Goal: Book appointment/travel/reservation

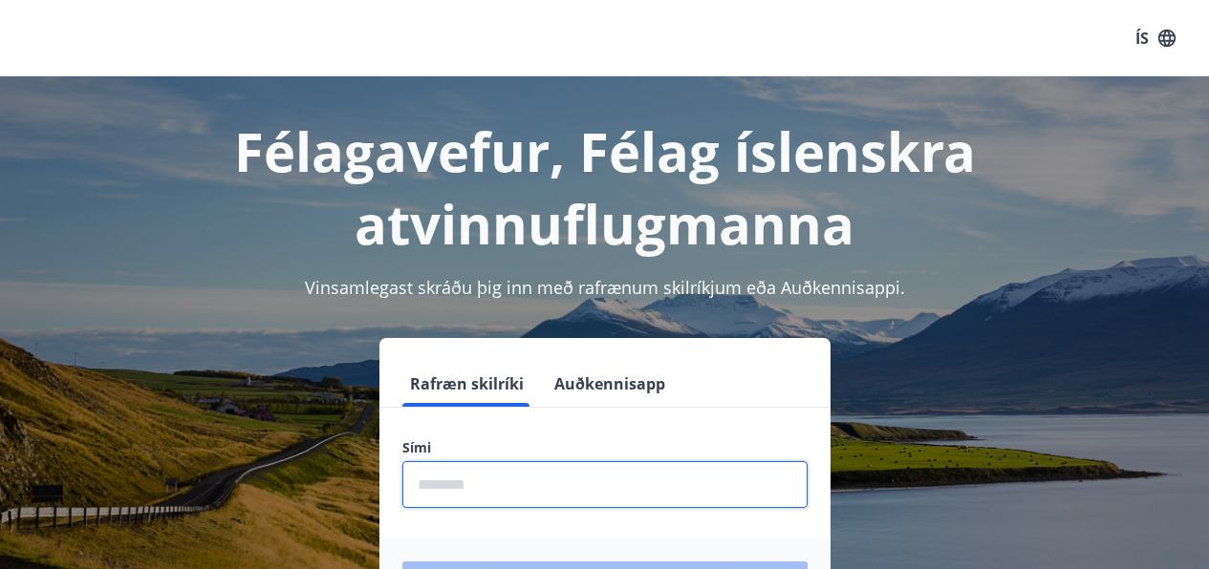
click at [497, 467] on input "phone" at bounding box center [604, 484] width 405 height 47
type input "********"
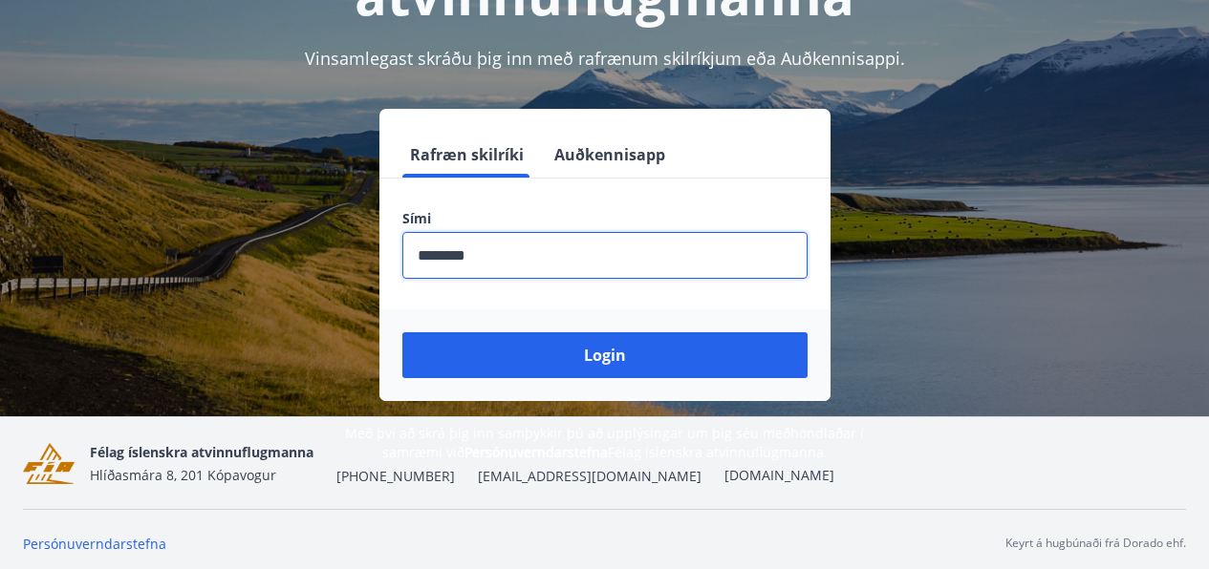
scroll to position [237, 0]
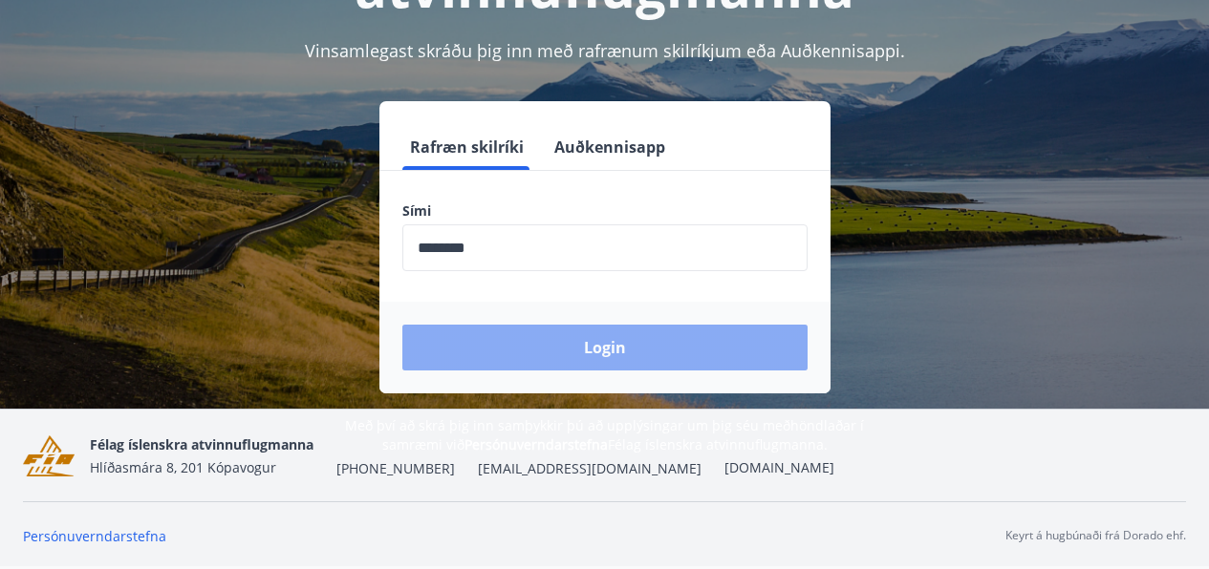
click at [592, 349] on button "Login" at bounding box center [604, 348] width 405 height 46
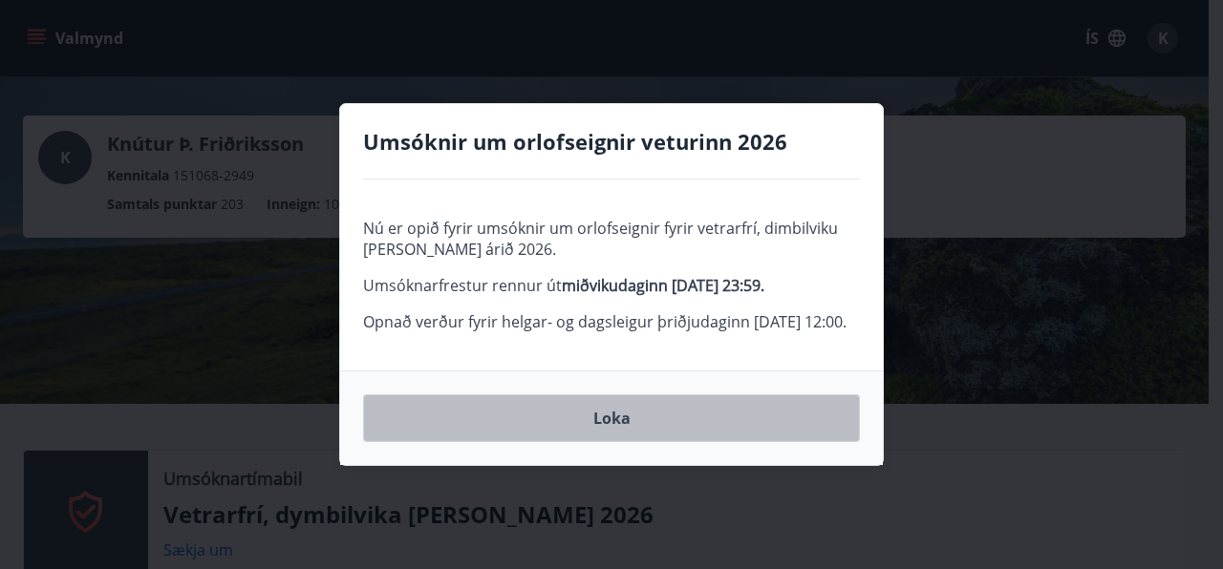
click at [690, 437] on button "Loka" at bounding box center [611, 419] width 497 height 48
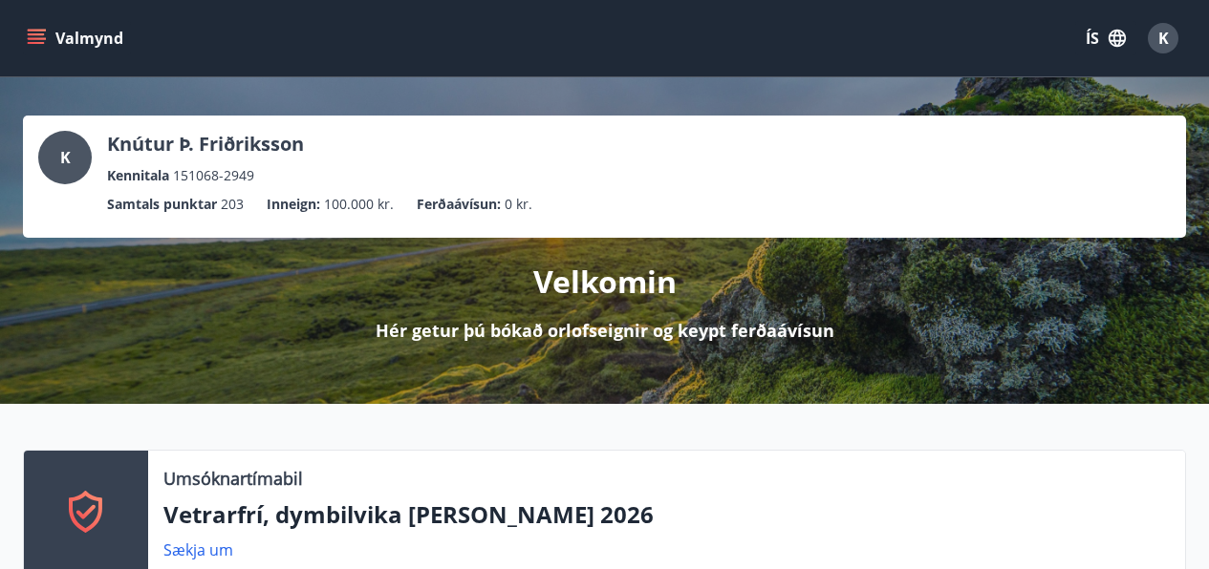
click at [40, 40] on icon "menu" at bounding box center [36, 38] width 19 height 19
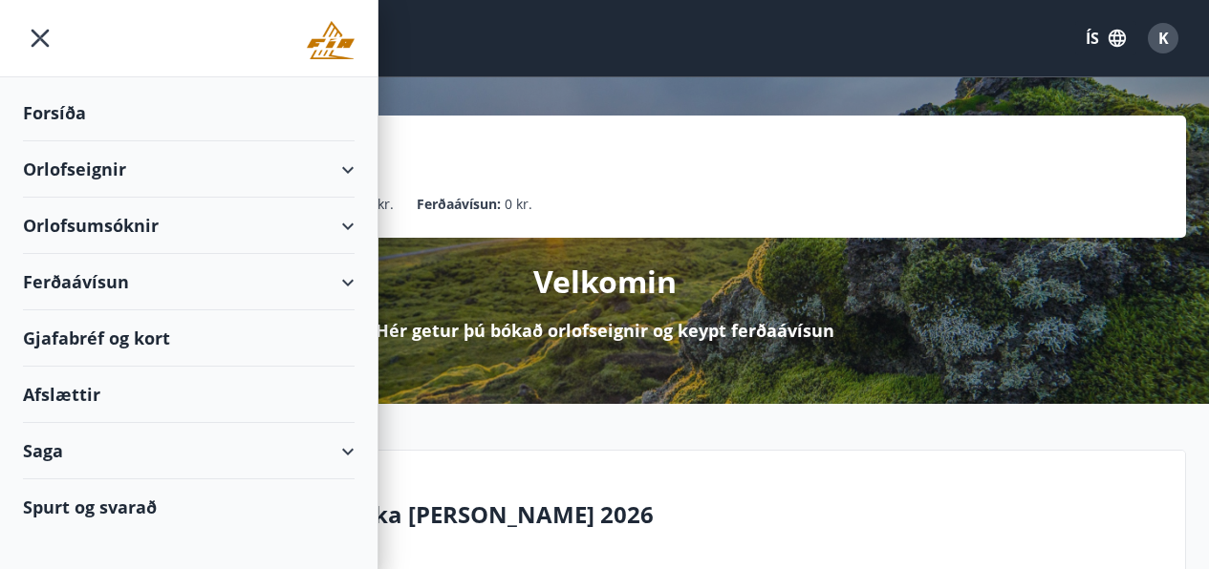
click at [346, 168] on div "Orlofseignir" at bounding box center [189, 169] width 332 height 56
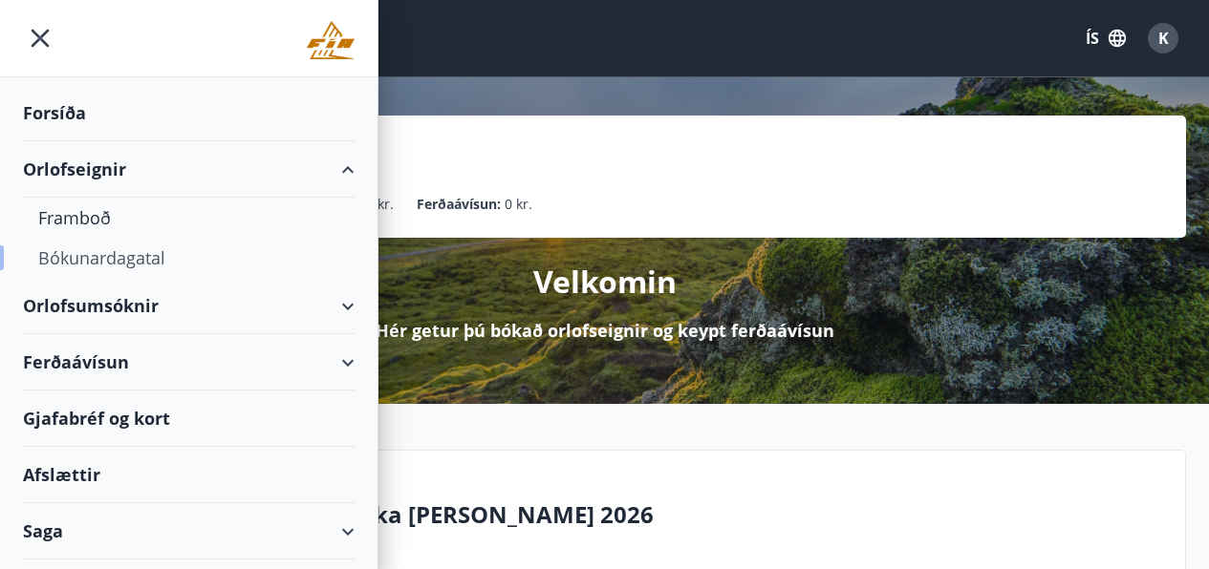
click at [102, 259] on div "Bókunardagatal" at bounding box center [188, 258] width 301 height 40
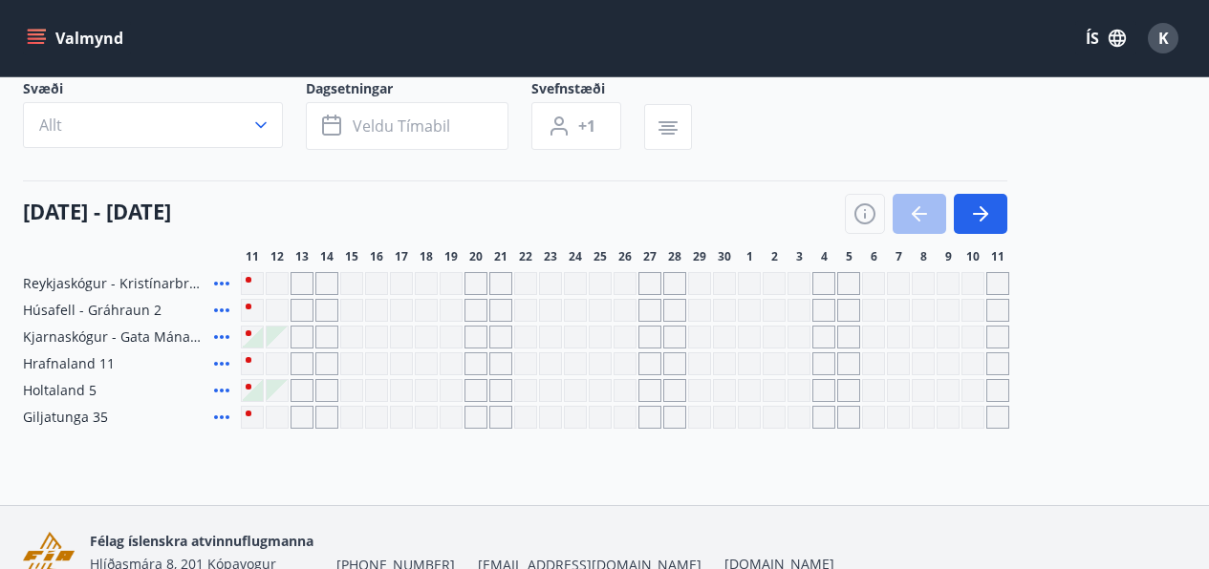
scroll to position [129, 0]
click at [977, 208] on icon "button" at bounding box center [980, 213] width 23 height 23
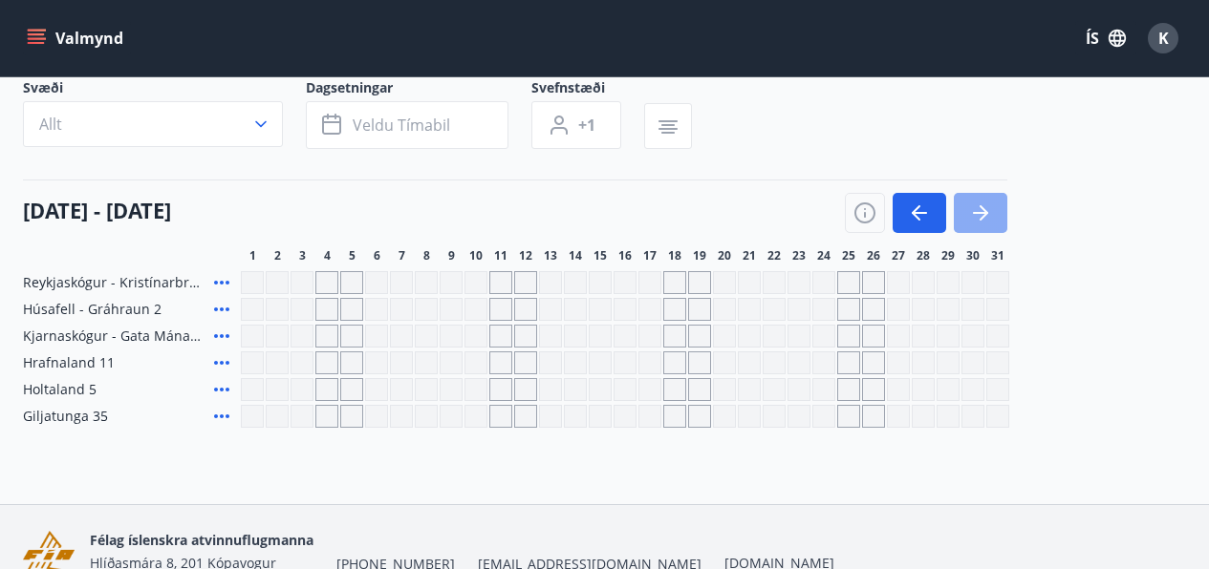
click at [980, 209] on icon "button" at bounding box center [980, 213] width 23 height 23
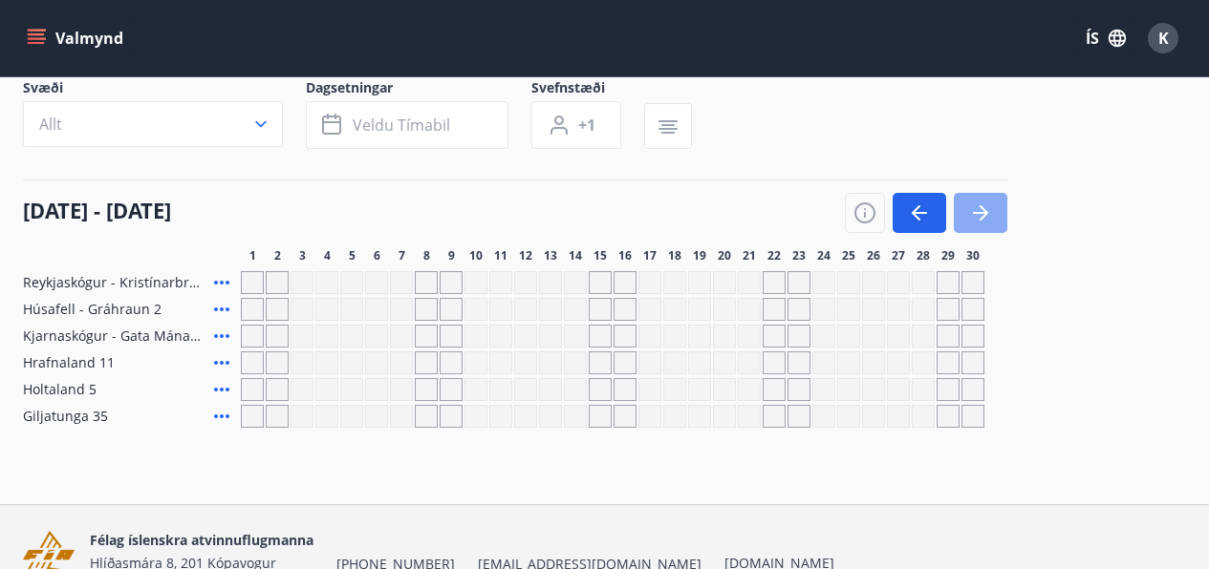
click at [980, 209] on icon "button" at bounding box center [980, 213] width 23 height 23
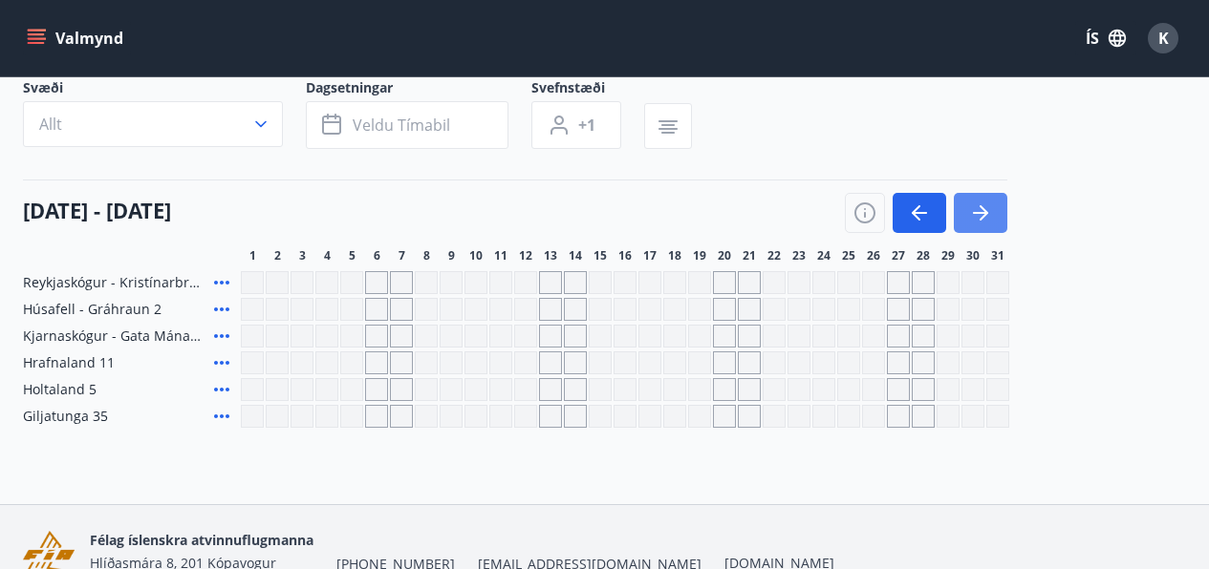
click at [980, 209] on icon "button" at bounding box center [980, 213] width 23 height 23
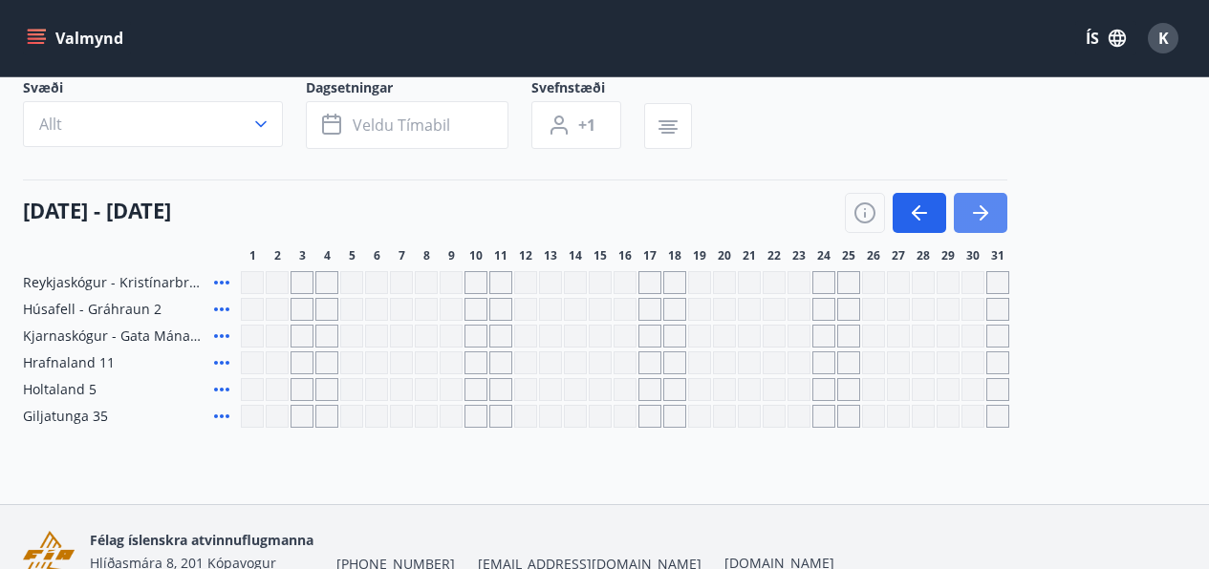
click at [980, 209] on icon "button" at bounding box center [980, 213] width 23 height 23
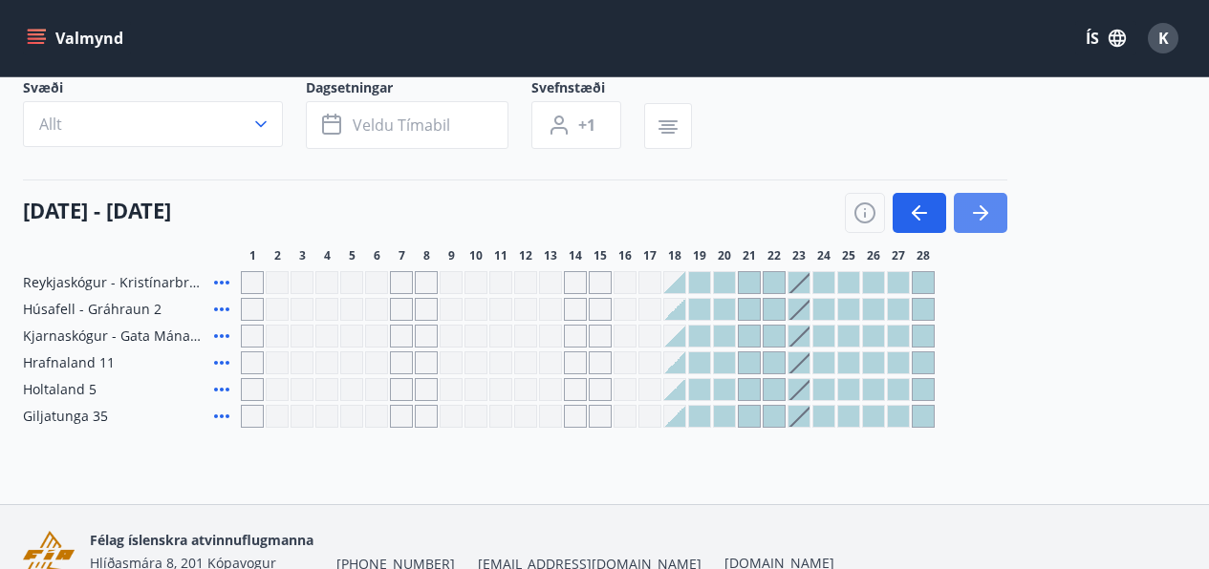
click at [980, 209] on icon "button" at bounding box center [980, 213] width 23 height 23
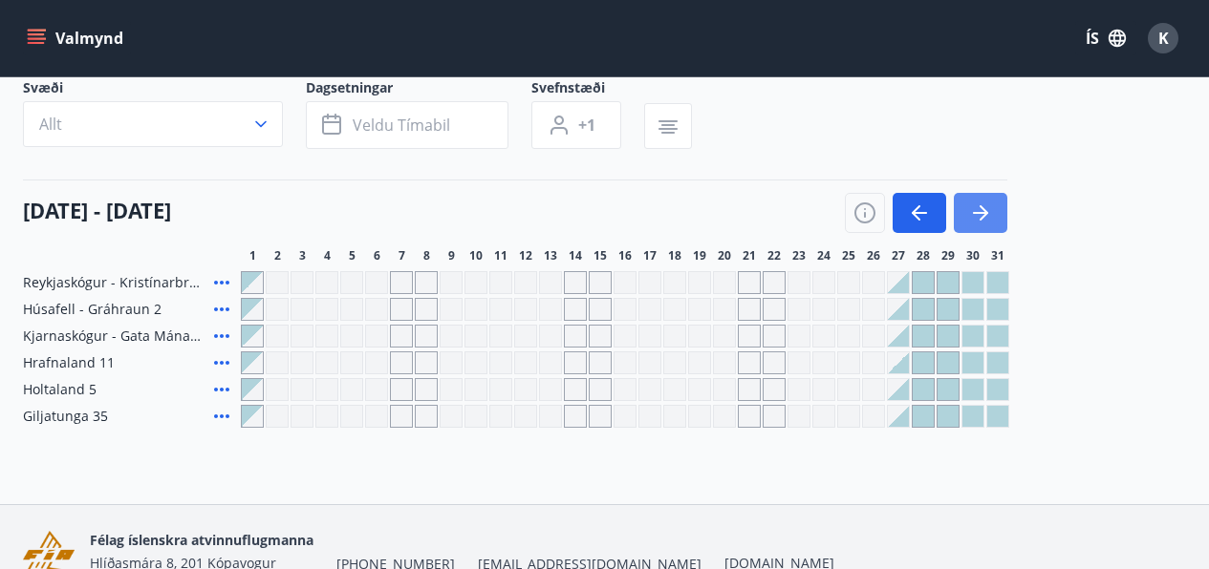
click at [980, 209] on icon "button" at bounding box center [980, 213] width 23 height 23
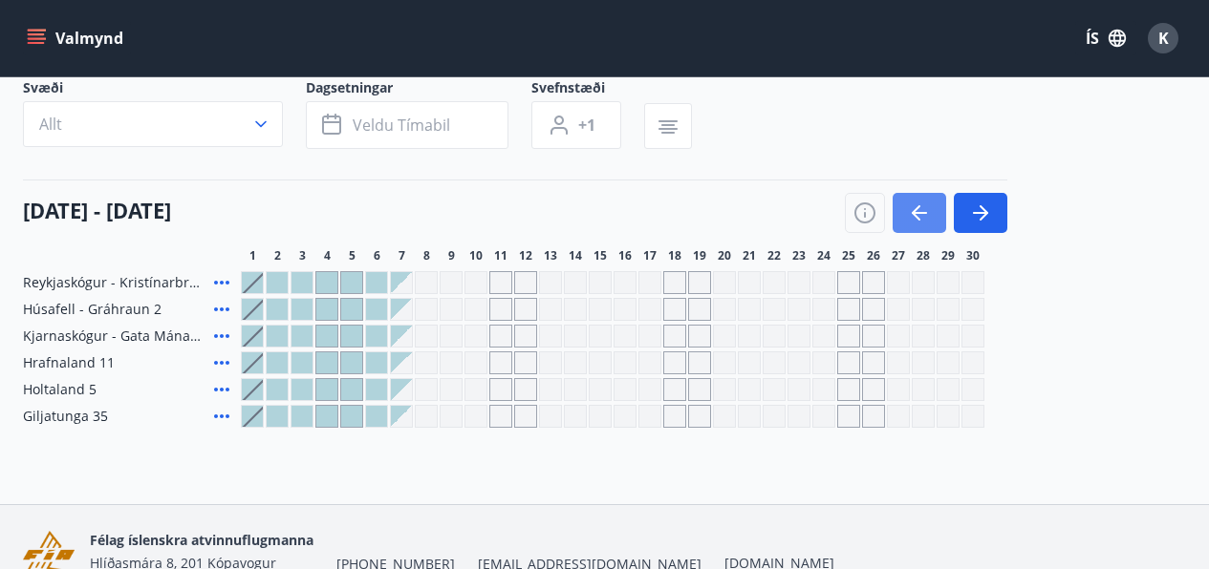
click at [919, 212] on icon "button" at bounding box center [919, 213] width 15 height 2
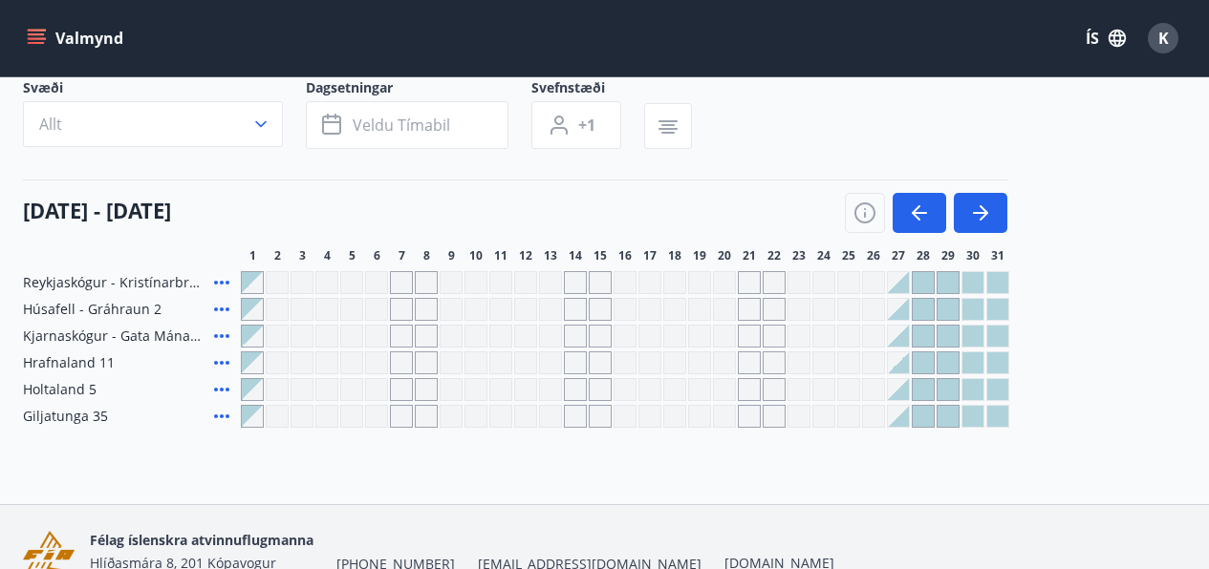
click at [775, 393] on div "Gráir dagar eru ekki bókanlegir" at bounding box center [773, 389] width 23 height 23
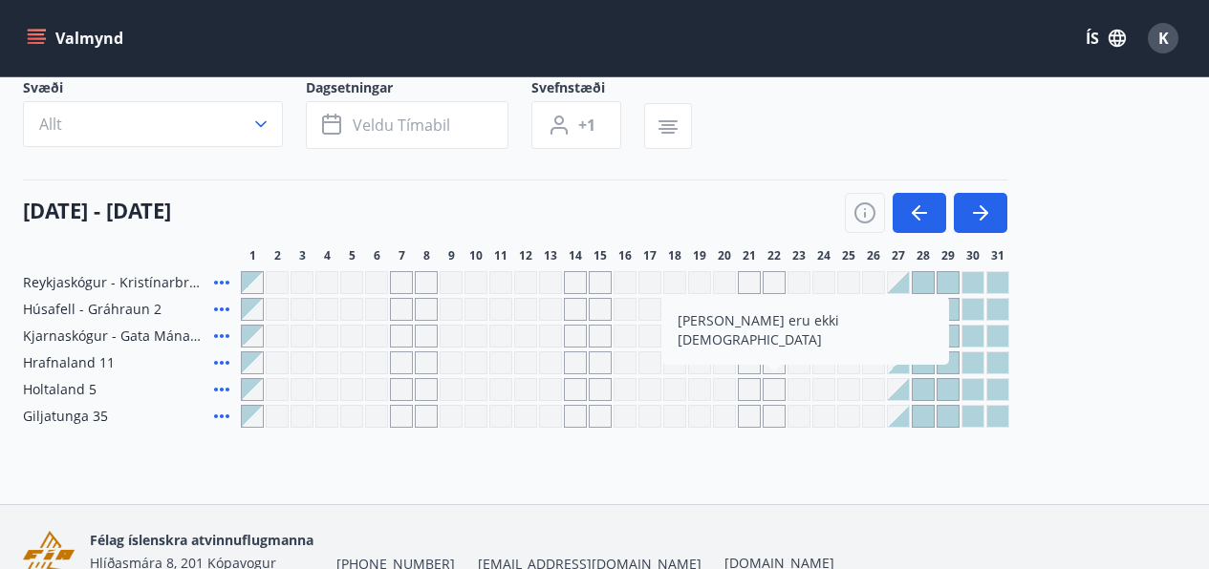
click at [776, 388] on div "Gráir dagar eru ekki bókanlegir" at bounding box center [773, 389] width 23 height 23
click at [916, 208] on icon "button" at bounding box center [916, 212] width 9 height 15
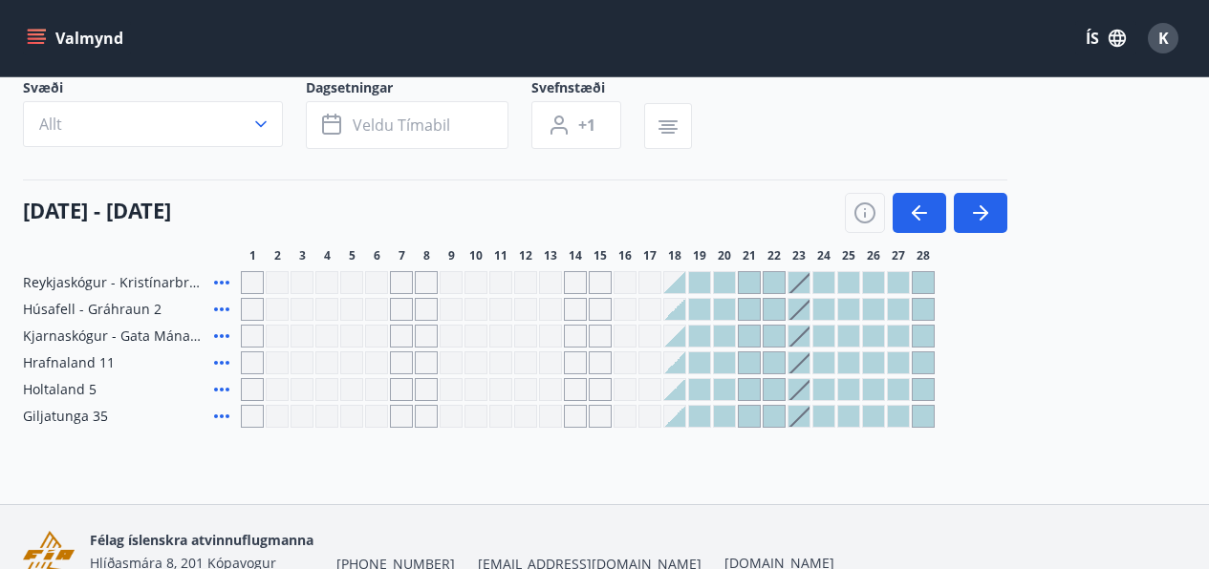
click at [675, 387] on div at bounding box center [674, 389] width 21 height 21
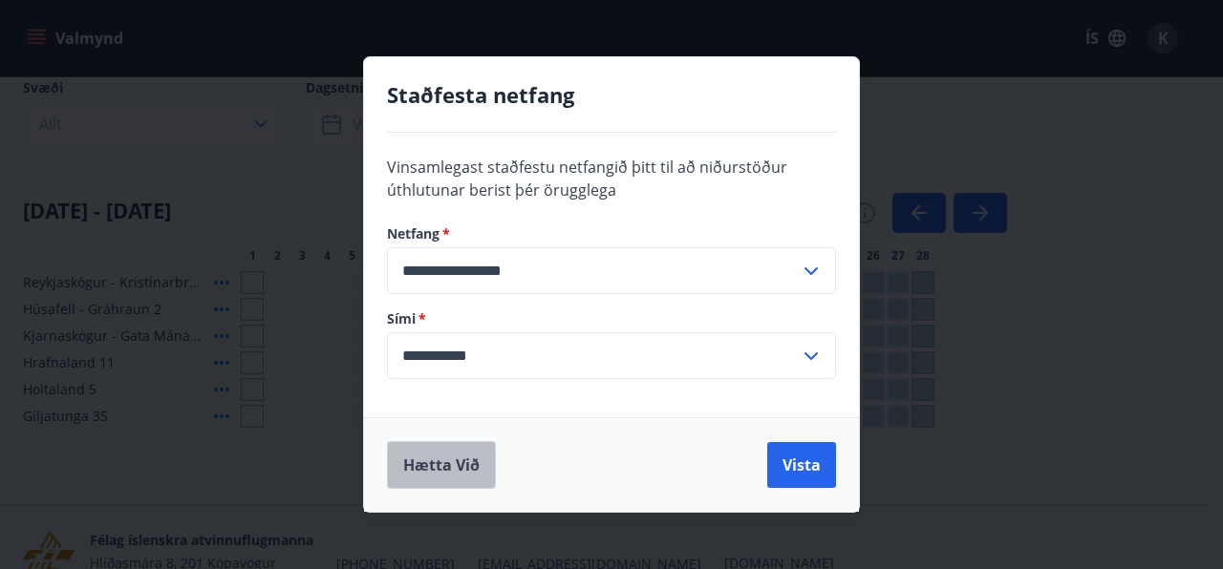
click at [433, 466] on button "Hætta við" at bounding box center [441, 465] width 109 height 48
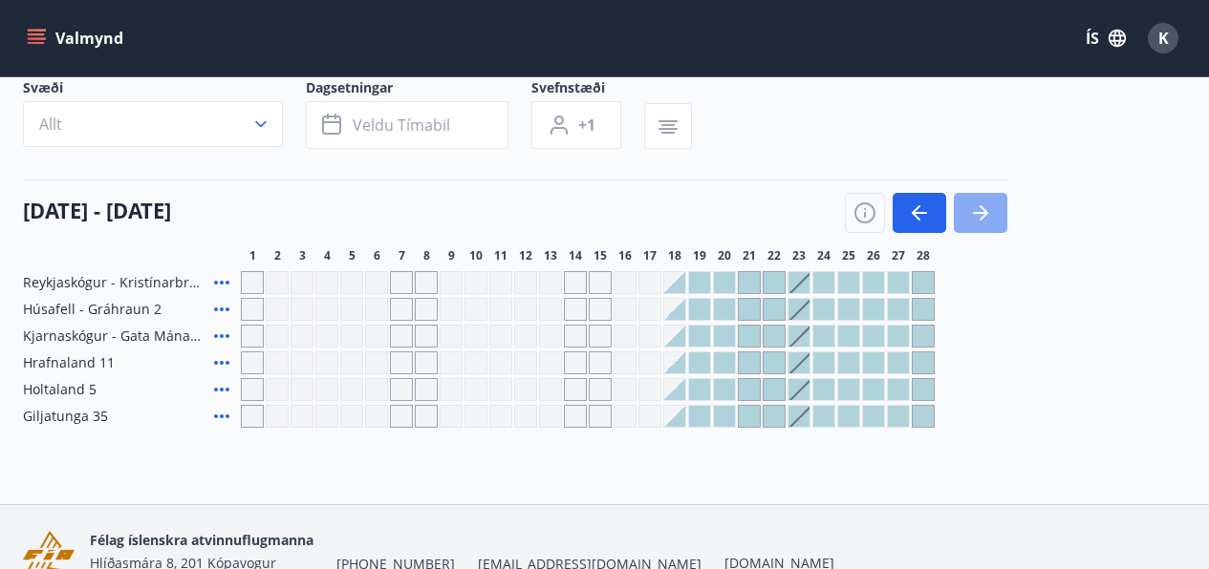
click at [981, 209] on icon "button" at bounding box center [980, 213] width 23 height 23
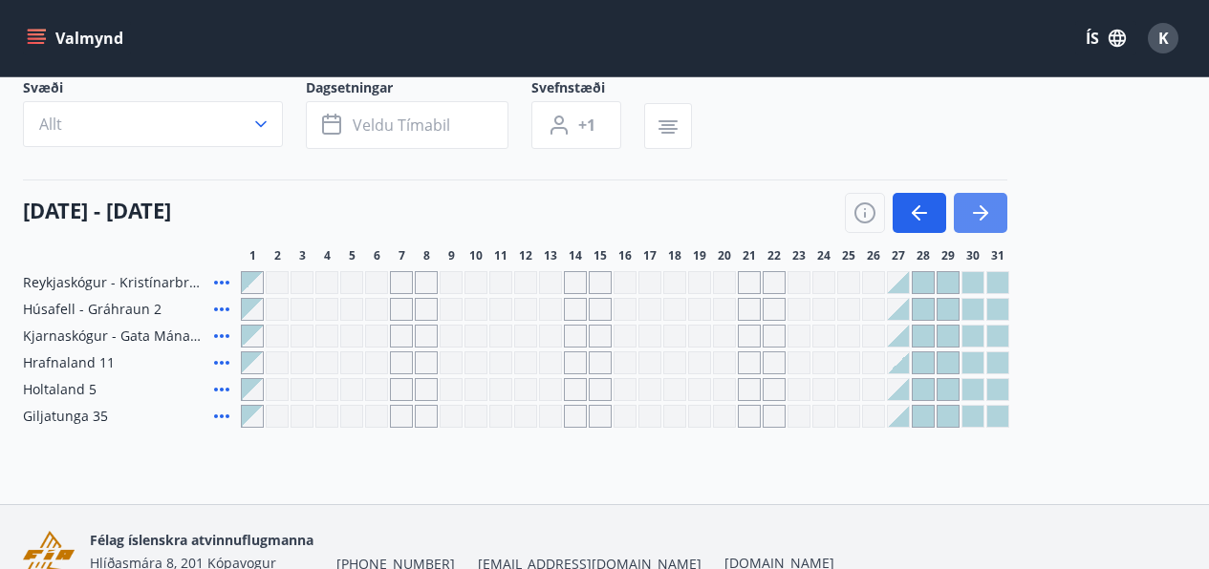
click at [981, 209] on icon "button" at bounding box center [980, 213] width 23 height 23
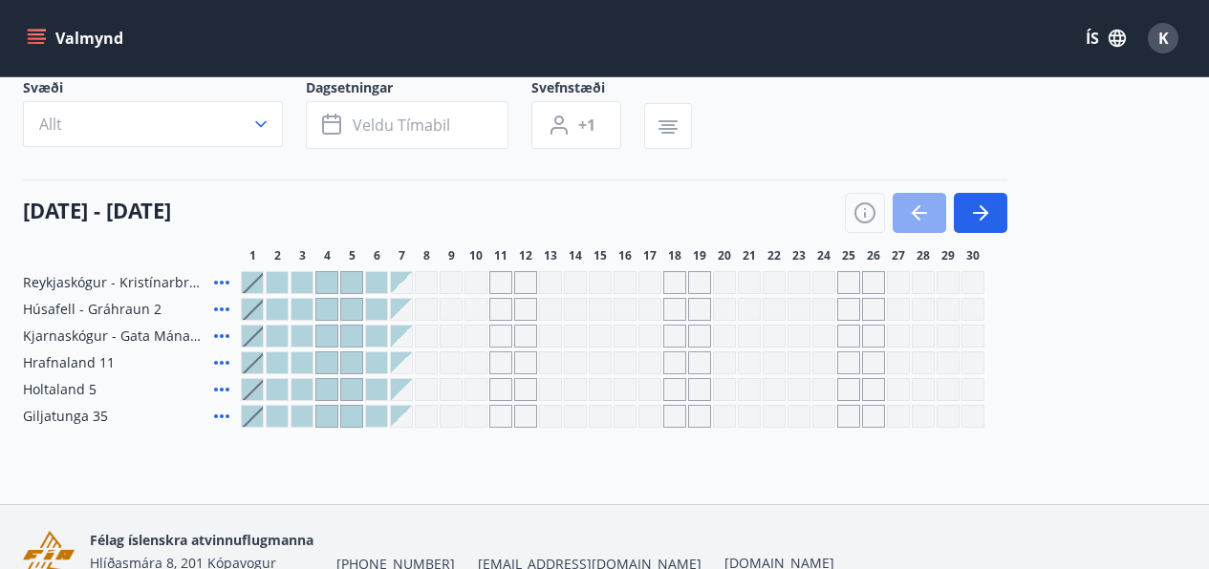
click at [917, 208] on icon "button" at bounding box center [916, 212] width 9 height 15
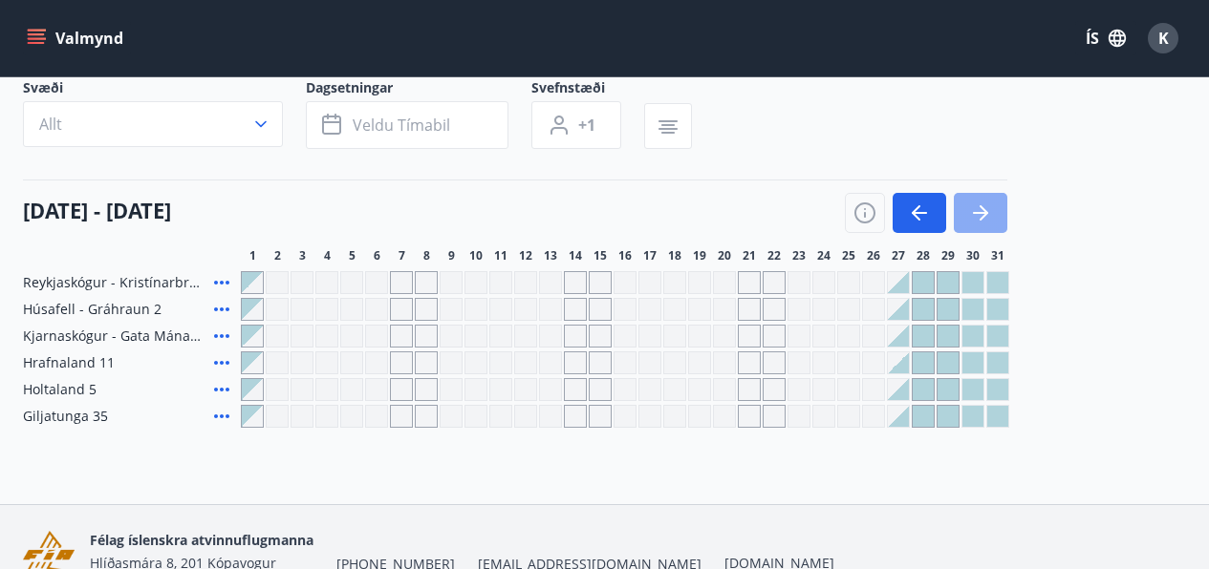
click at [981, 207] on icon "button" at bounding box center [983, 212] width 9 height 15
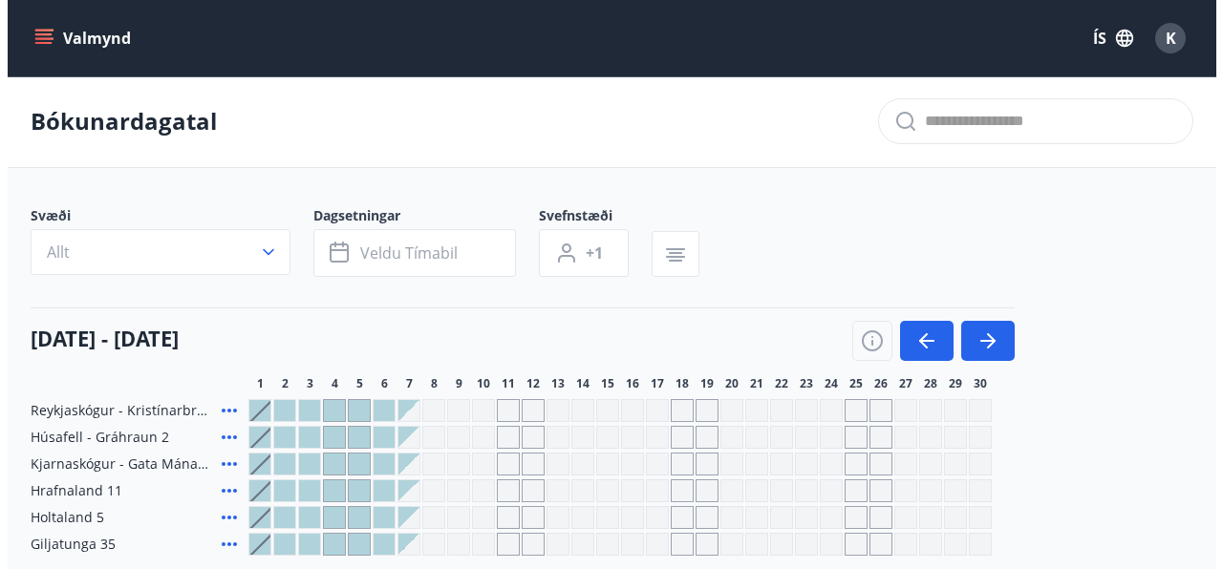
scroll to position [0, 0]
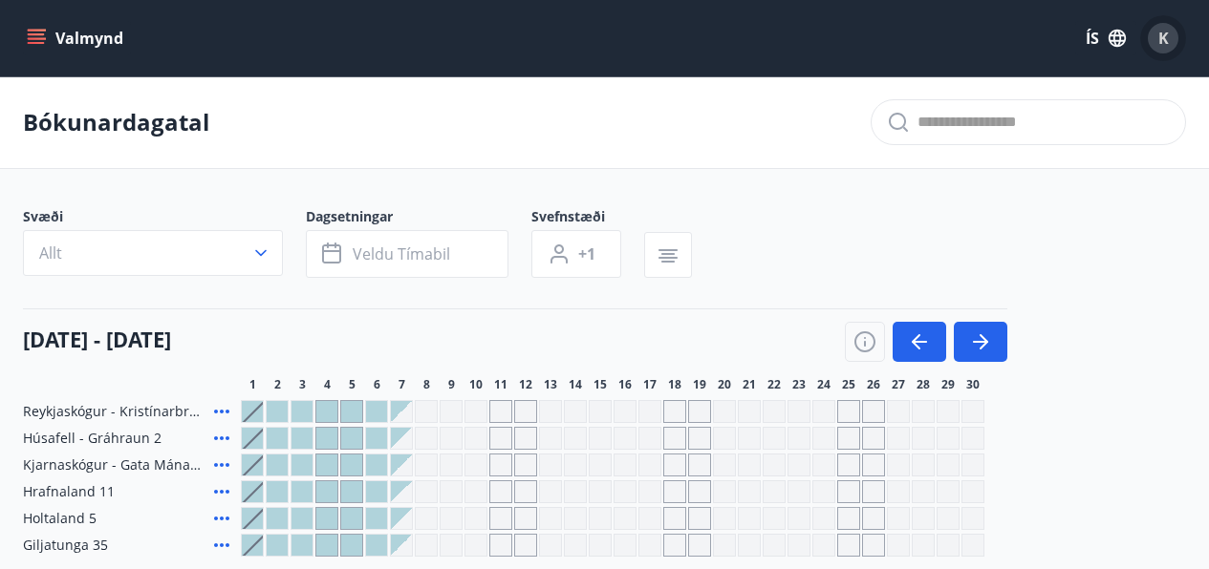
click at [1164, 38] on span "K" at bounding box center [1163, 38] width 11 height 21
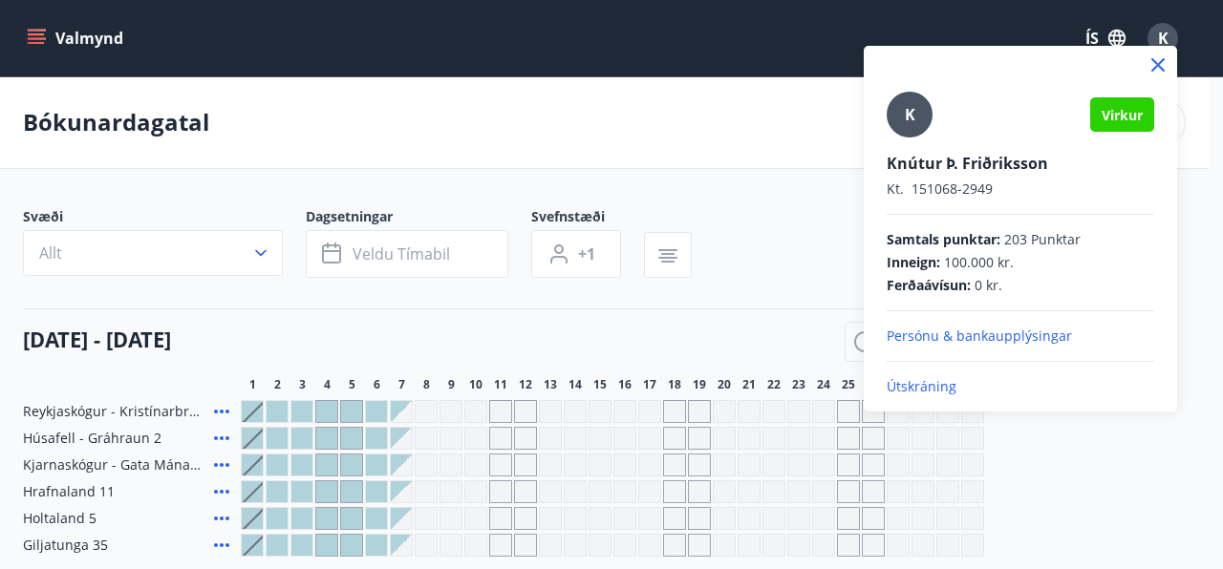
click at [922, 388] on p "Útskráning" at bounding box center [1021, 386] width 268 height 19
